Goal: Register for event/course: Sign up to attend an event or enroll in a course

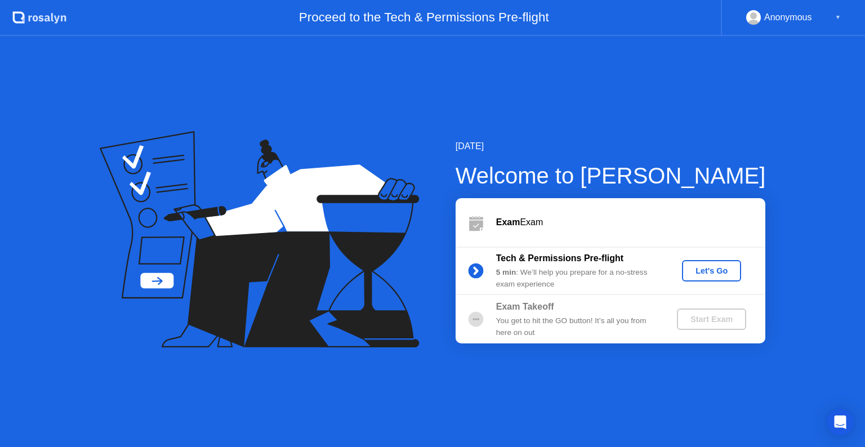
click at [719, 273] on div "Let's Go" at bounding box center [712, 270] width 50 height 9
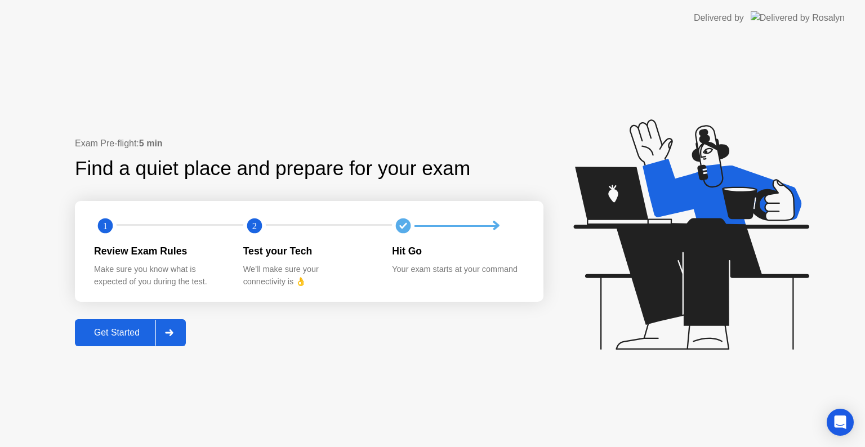
click at [122, 336] on div "Get Started" at bounding box center [116, 333] width 77 height 10
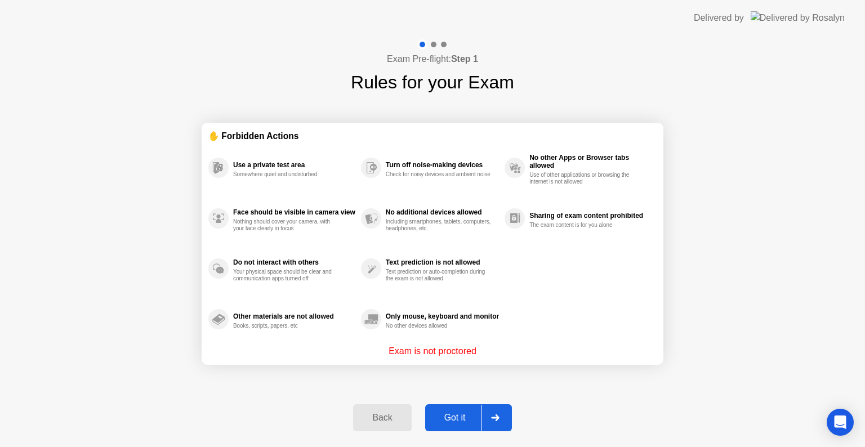
click at [470, 418] on div "Got it" at bounding box center [455, 418] width 53 height 10
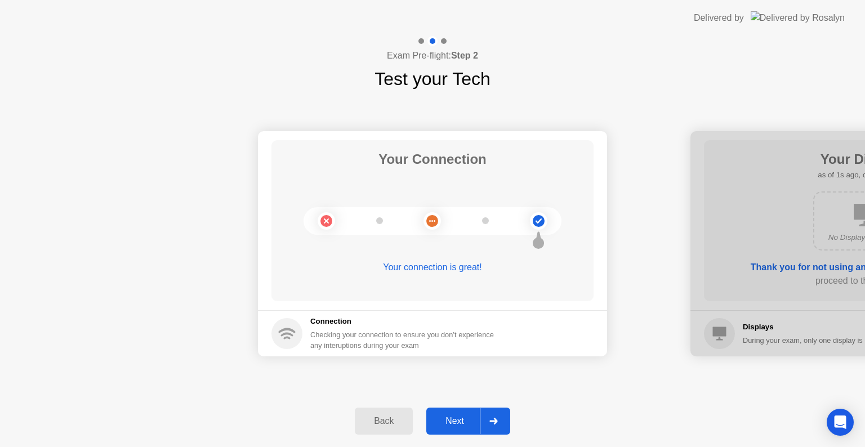
click at [470, 418] on div "Next" at bounding box center [455, 421] width 50 height 10
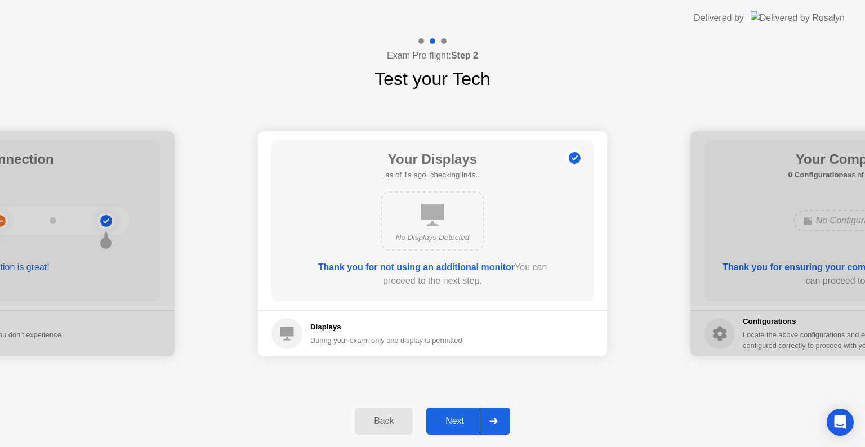
click at [470, 418] on div "Next" at bounding box center [455, 421] width 50 height 10
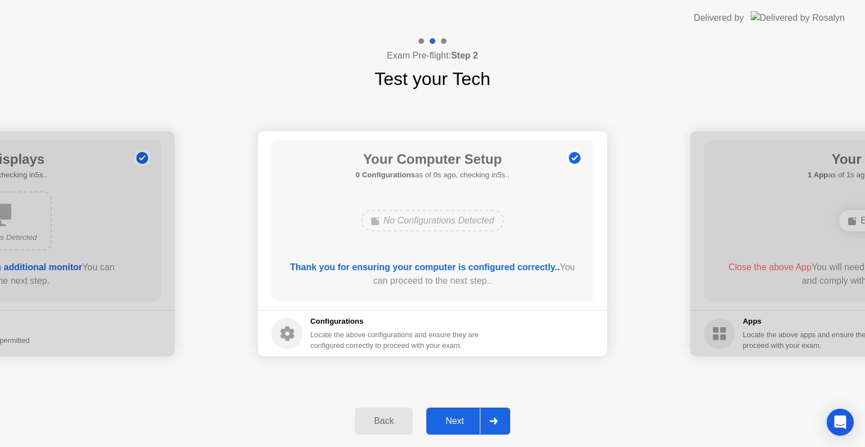
click at [470, 418] on div "Next" at bounding box center [455, 421] width 50 height 10
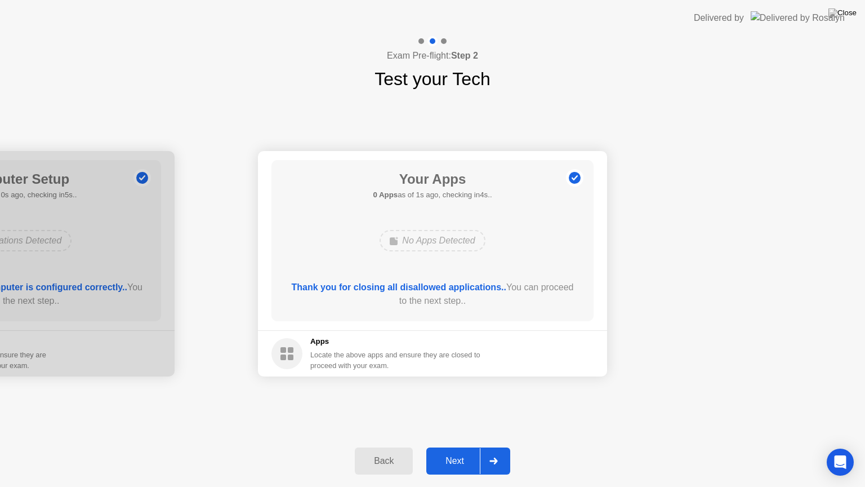
click at [451, 447] on div "Next" at bounding box center [455, 461] width 50 height 10
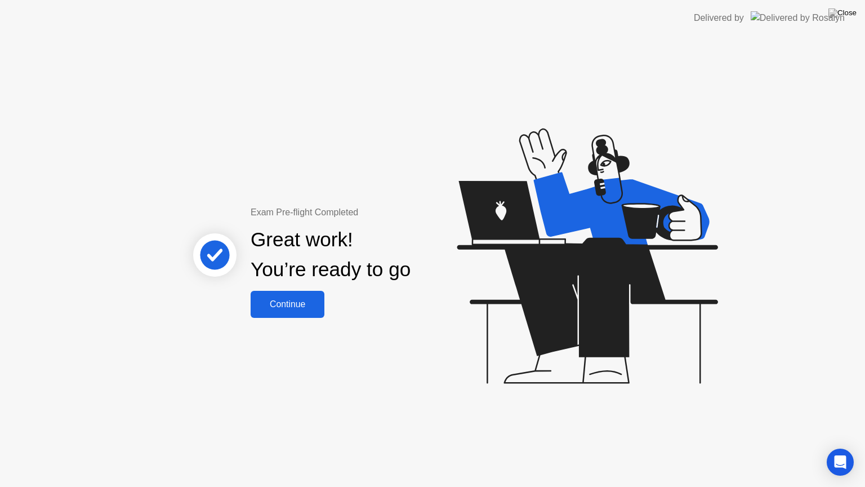
click at [298, 302] on div "Continue" at bounding box center [287, 304] width 67 height 10
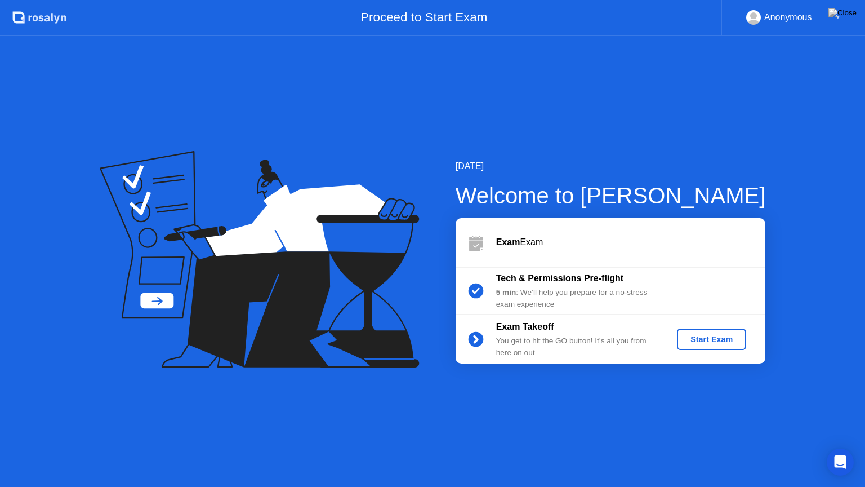
click at [719, 338] on div "Start Exam" at bounding box center [711, 339] width 60 height 9
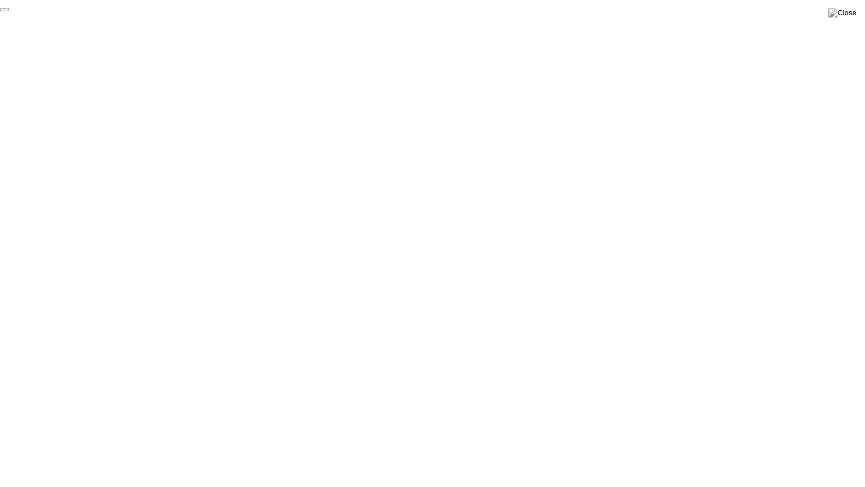
click div "End Proctoring Session"
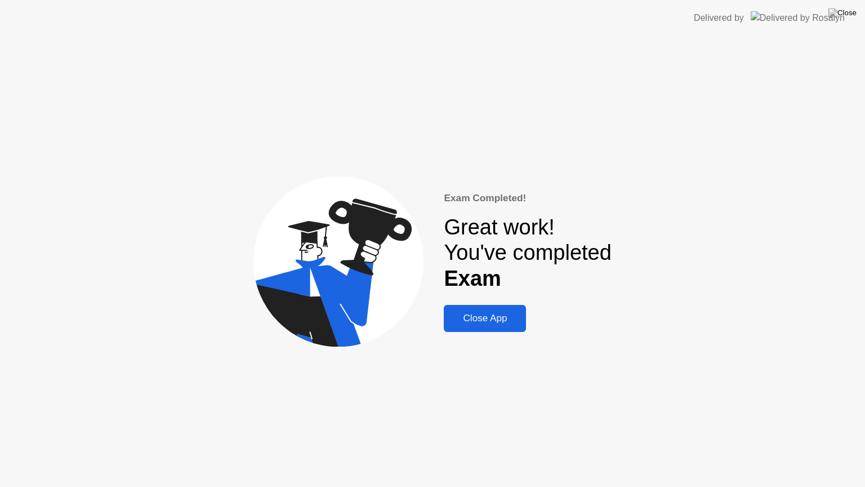
click at [497, 315] on div "Close App" at bounding box center [484, 318] width 75 height 11
